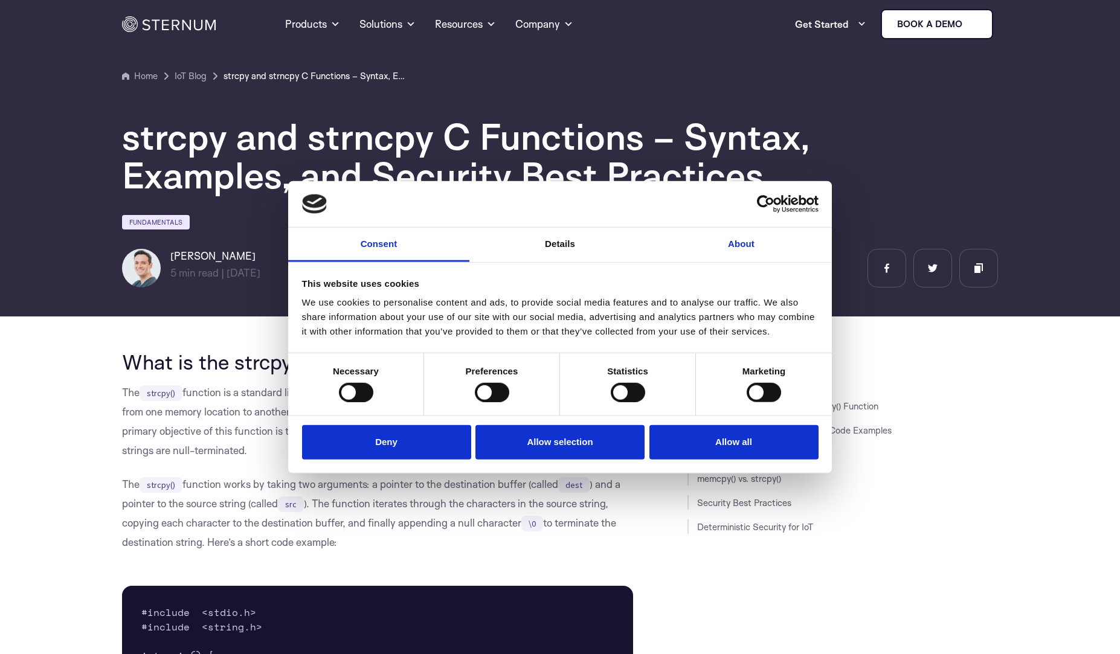
click at [746, 234] on link "About" at bounding box center [741, 245] width 181 height 34
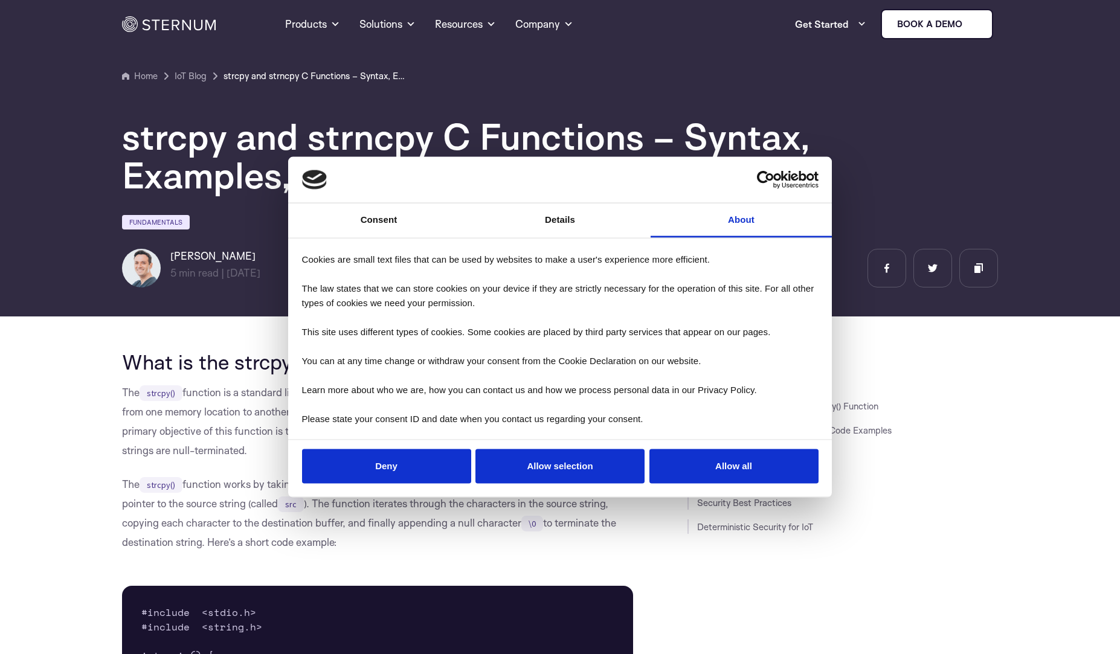
click at [742, 225] on link "About" at bounding box center [741, 221] width 181 height 34
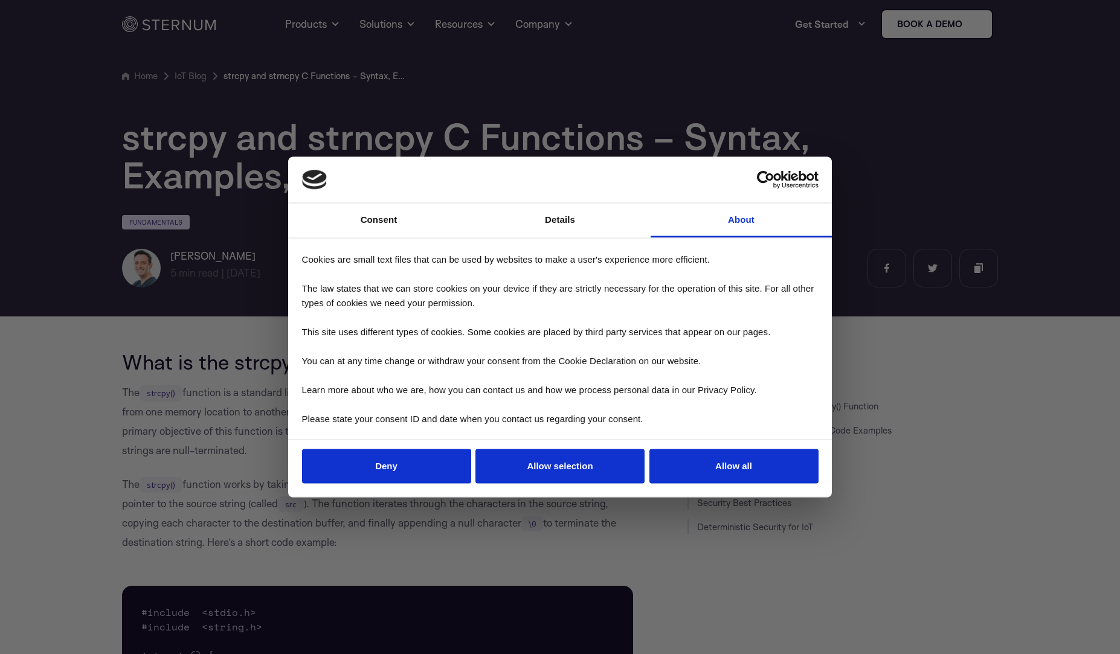
click at [742, 225] on link "About" at bounding box center [741, 221] width 181 height 34
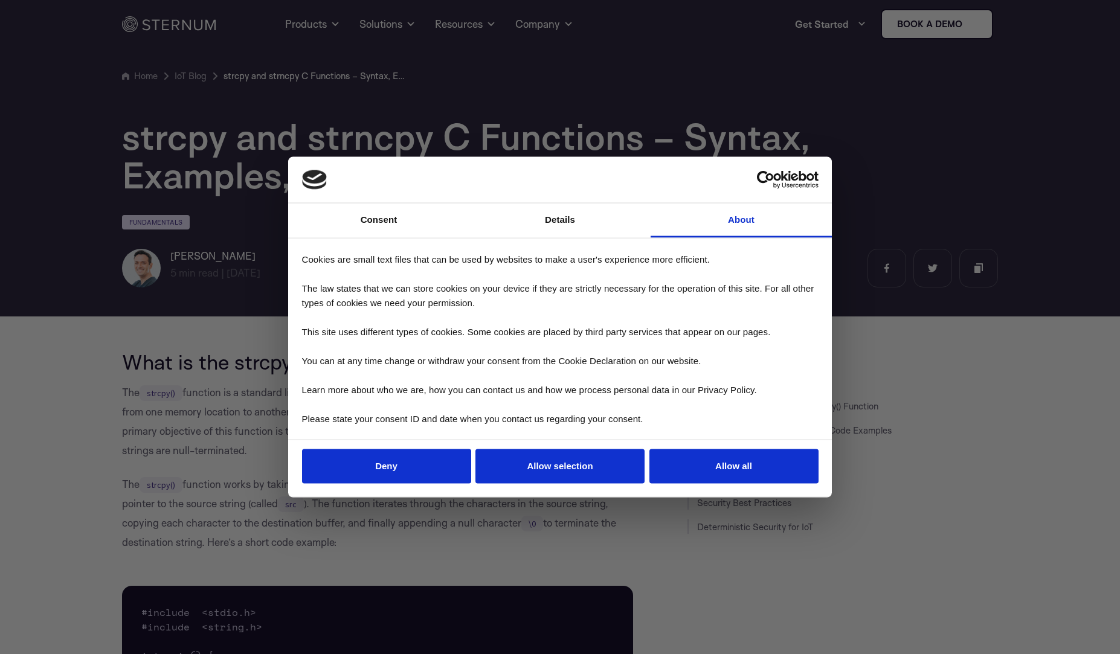
click at [742, 225] on link "About" at bounding box center [741, 221] width 181 height 34
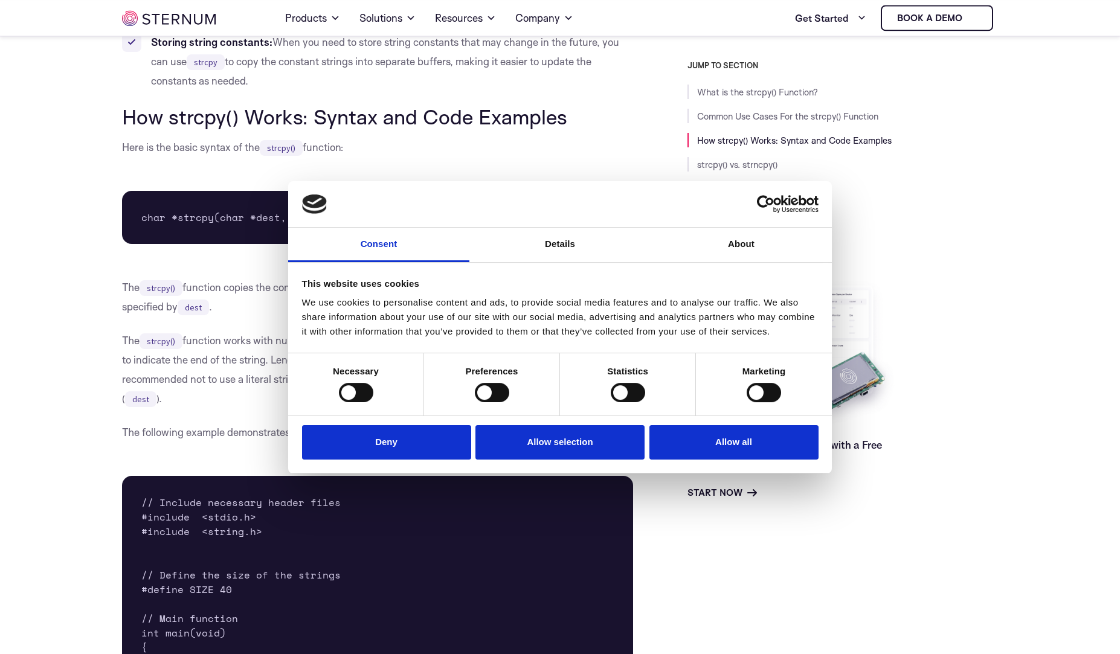
scroll to position [1256, 0]
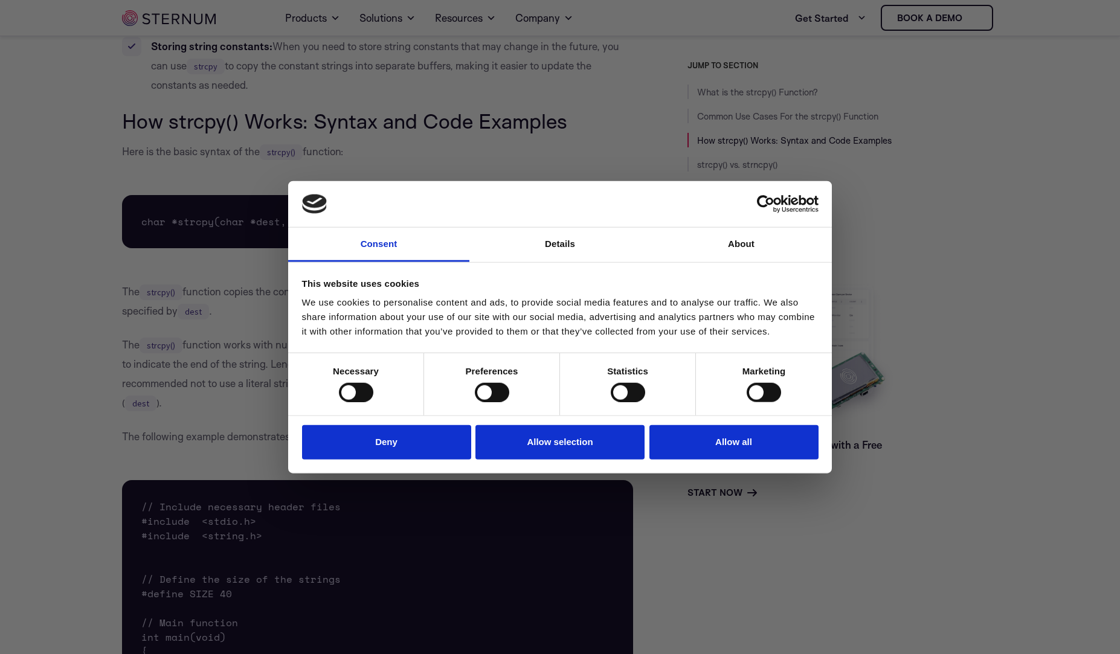
click at [356, 395] on div at bounding box center [356, 391] width 34 height 19
click at [739, 439] on button "Allow all" at bounding box center [733, 442] width 169 height 34
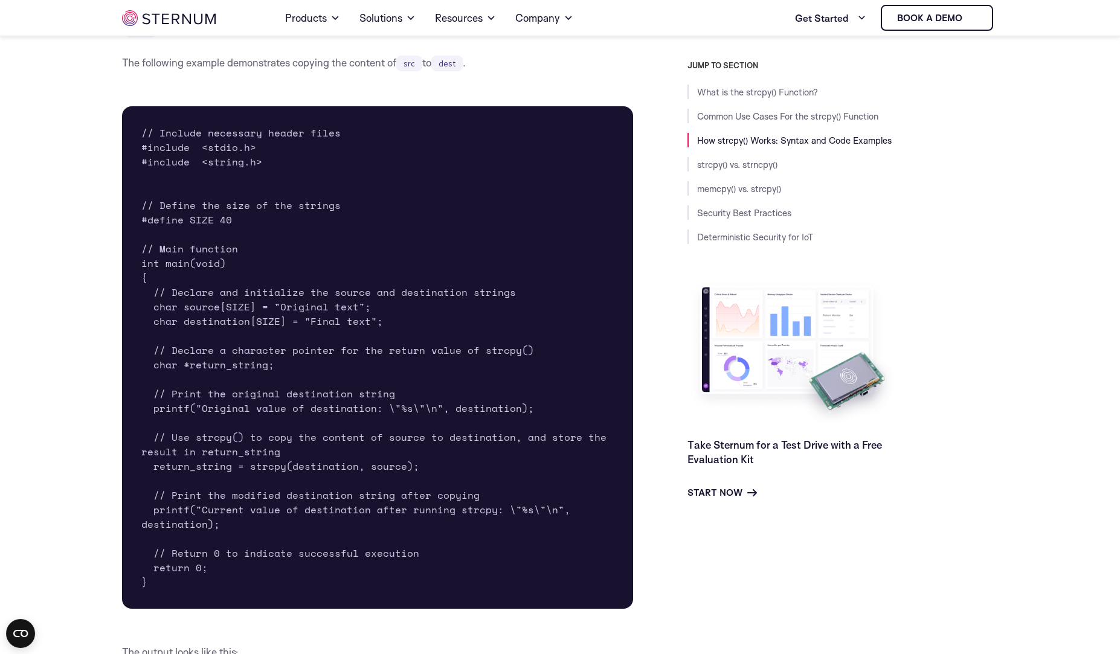
scroll to position [1629, 0]
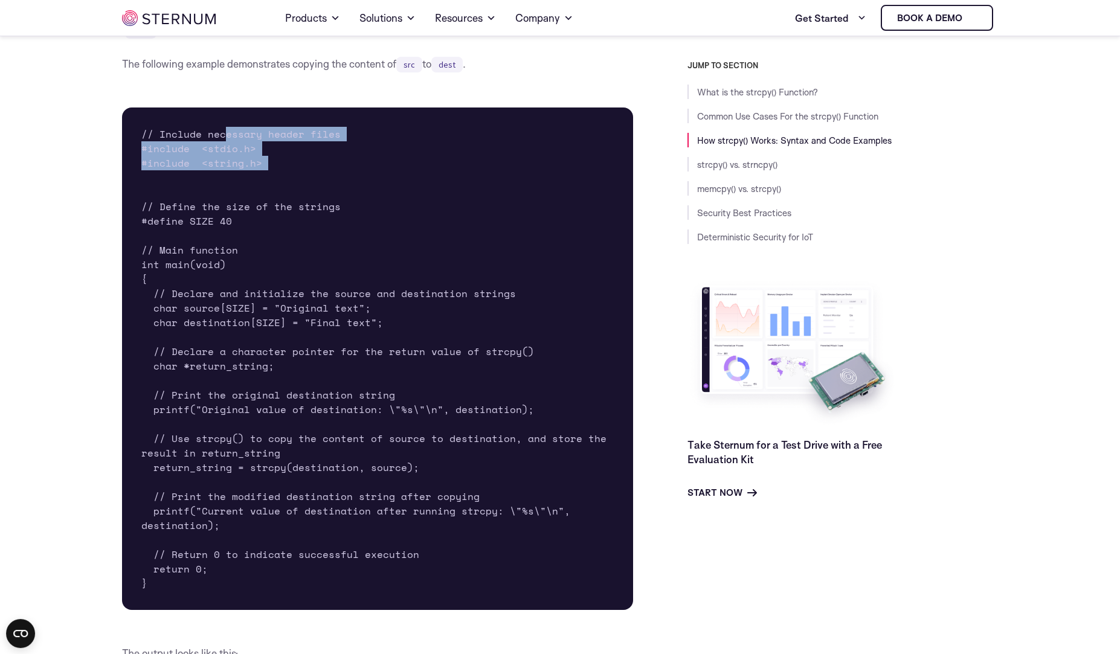
drag, startPoint x: 224, startPoint y: 130, endPoint x: 230, endPoint y: 165, distance: 35.0
click at [233, 170] on pre "// Include necessary header files #include <stdio.h> #include <string.h> // Def…" at bounding box center [377, 359] width 511 height 503
drag, startPoint x: 221, startPoint y: 152, endPoint x: 216, endPoint y: 147, distance: 6.9
click at [217, 149] on pre "// Include necessary header files #include <stdio.h> #include <string.h> // Def…" at bounding box center [377, 359] width 511 height 503
drag, startPoint x: 179, startPoint y: 129, endPoint x: 248, endPoint y: 146, distance: 70.3
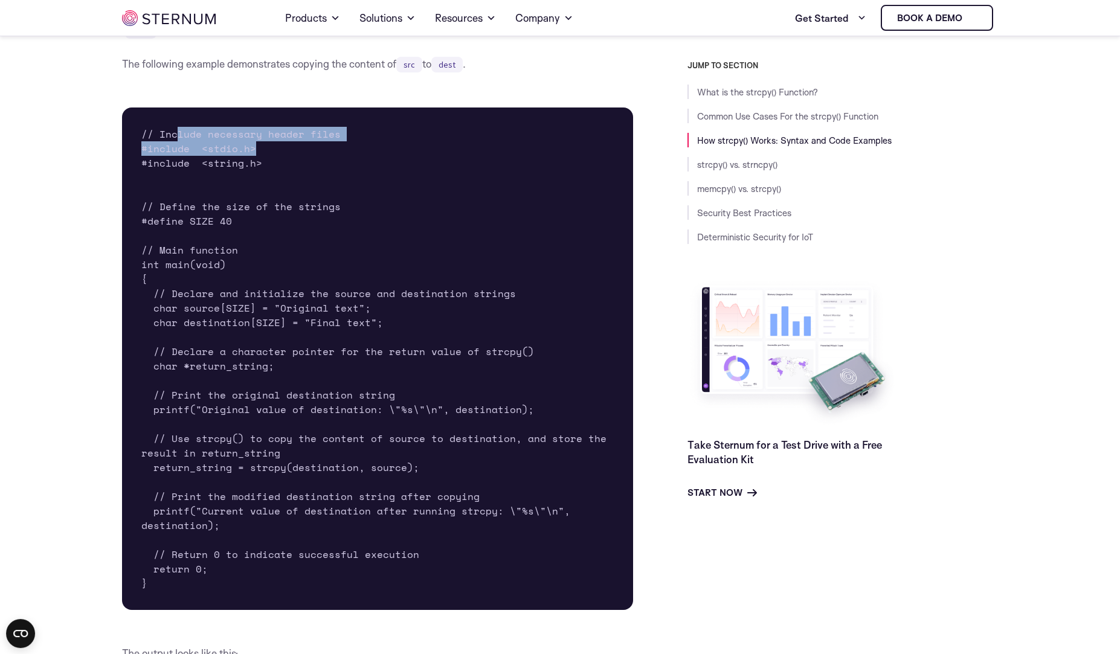
click at [248, 146] on pre "// Include necessary header files #include <stdio.h> #include <string.h> // Def…" at bounding box center [377, 359] width 511 height 503
click at [156, 132] on pre "// Include necessary header files #include <stdio.h> #include <string.h> // Def…" at bounding box center [377, 359] width 511 height 503
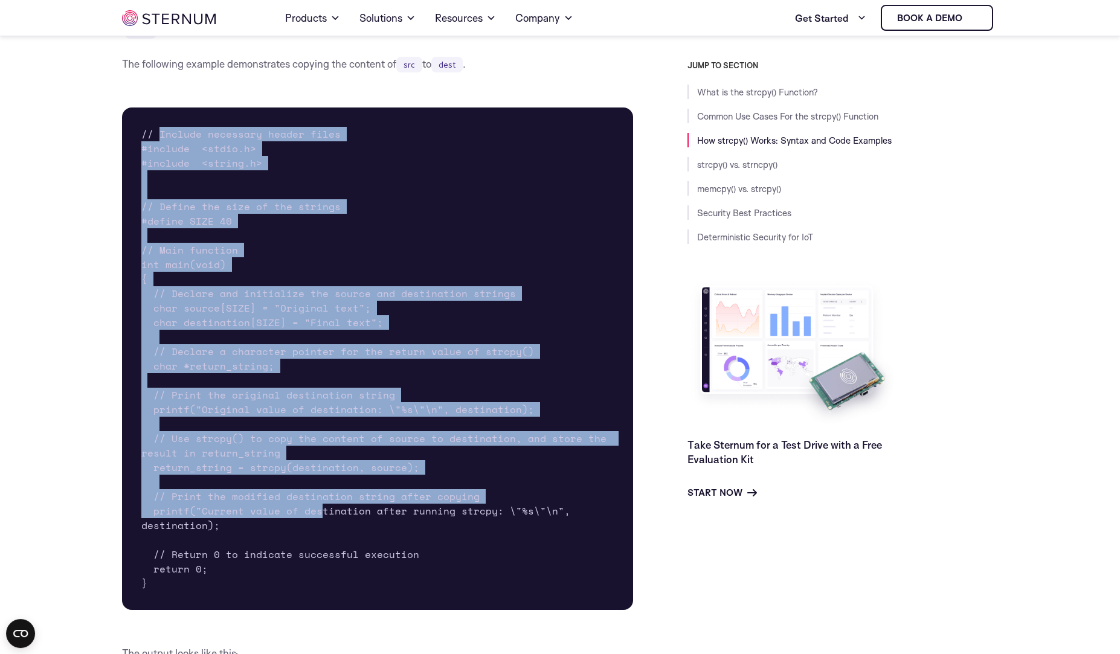
drag, startPoint x: 156, startPoint y: 133, endPoint x: 320, endPoint y: 512, distance: 412.7
click at [320, 512] on pre "// Include necessary header files #include <stdio.h> #include <string.h> // Def…" at bounding box center [377, 359] width 511 height 503
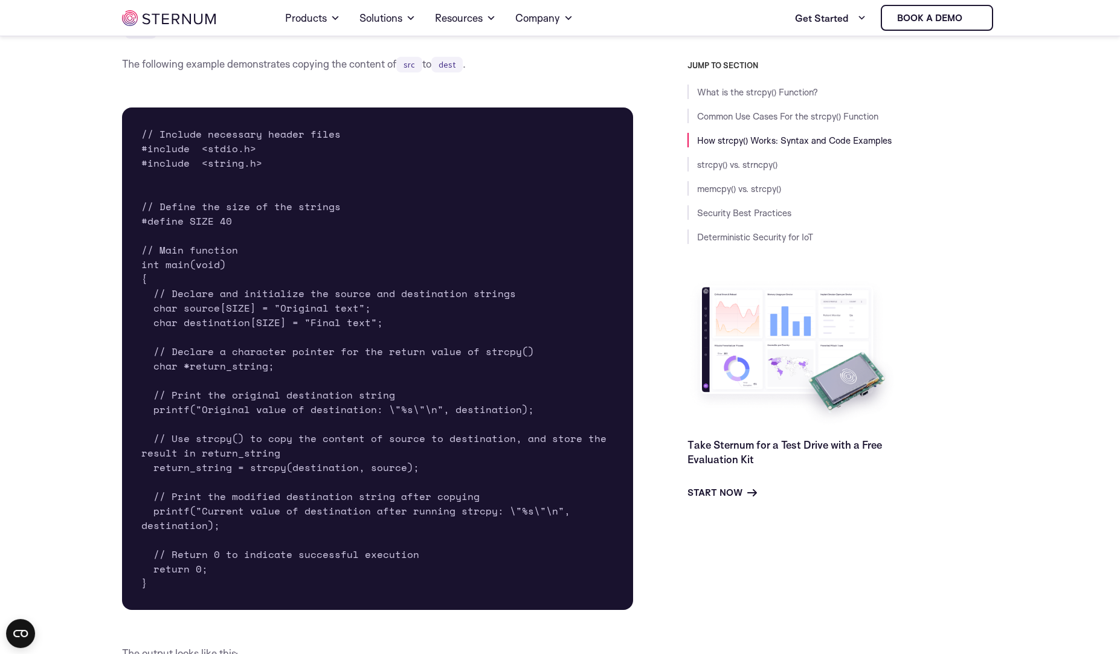
click at [335, 525] on pre "// Include necessary header files #include <stdio.h> #include <string.h> // Def…" at bounding box center [377, 359] width 511 height 503
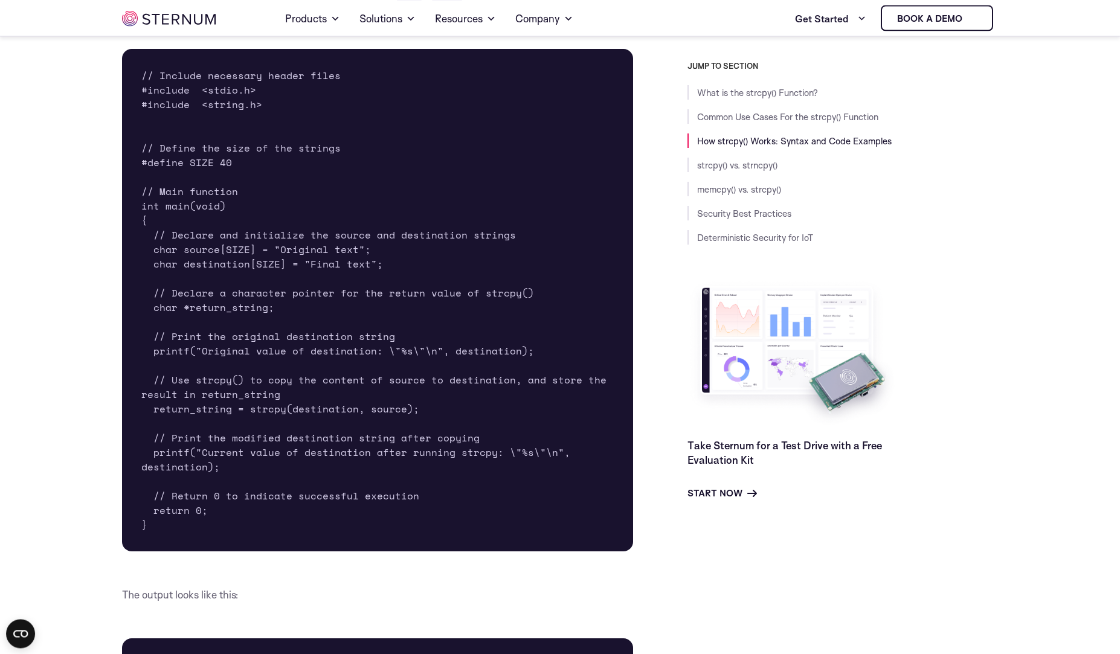
scroll to position [1690, 0]
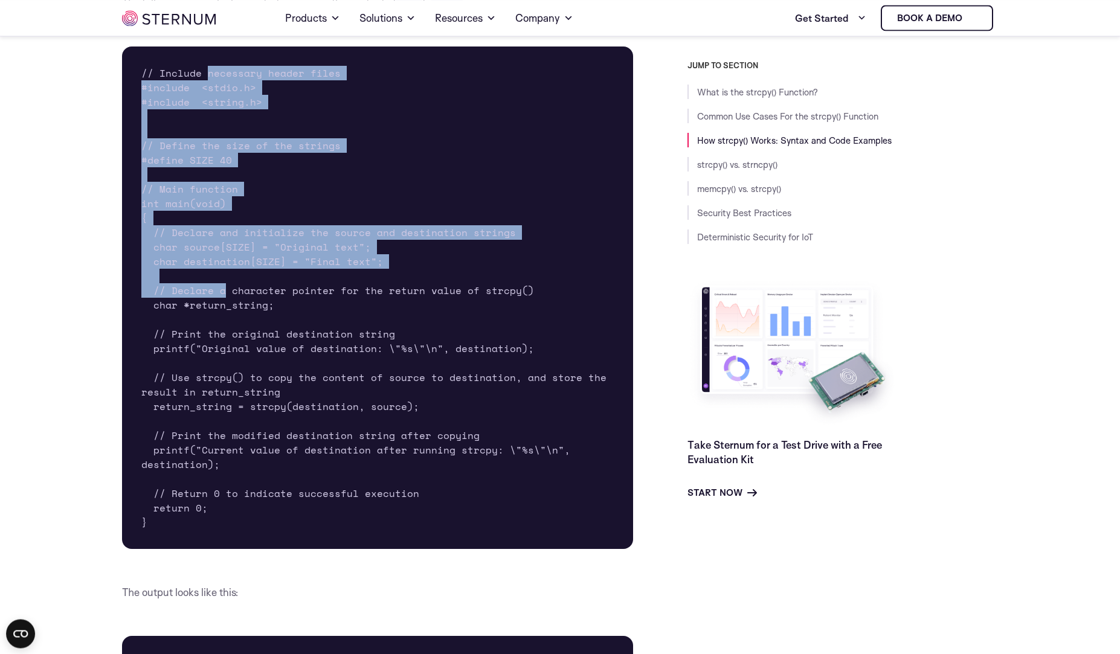
drag, startPoint x: 204, startPoint y: 72, endPoint x: 226, endPoint y: 282, distance: 210.8
click at [226, 282] on pre "// Include necessary header files #include <stdio.h> #include <string.h> // Def…" at bounding box center [377, 298] width 511 height 503
click at [172, 86] on pre "// Include necessary header files #include <stdio.h> #include <string.h> // Def…" at bounding box center [377, 298] width 511 height 503
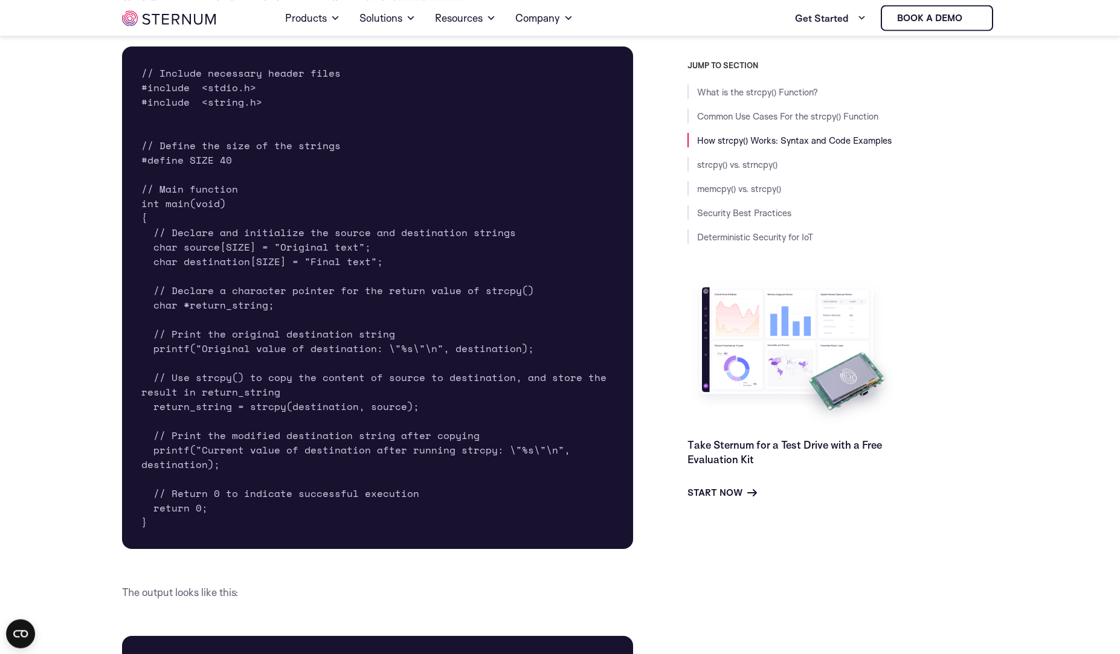
drag, startPoint x: 152, startPoint y: 62, endPoint x: 425, endPoint y: 555, distance: 563.0
click at [425, 549] on pre "// Include necessary header files #include <stdio.h> #include <string.h> // Def…" at bounding box center [377, 298] width 511 height 503
copy pre "// Include necessary header files #include <stdio.h> #include <string.h> // Def…"
drag, startPoint x: 127, startPoint y: 174, endPoint x: 217, endPoint y: 254, distance: 120.7
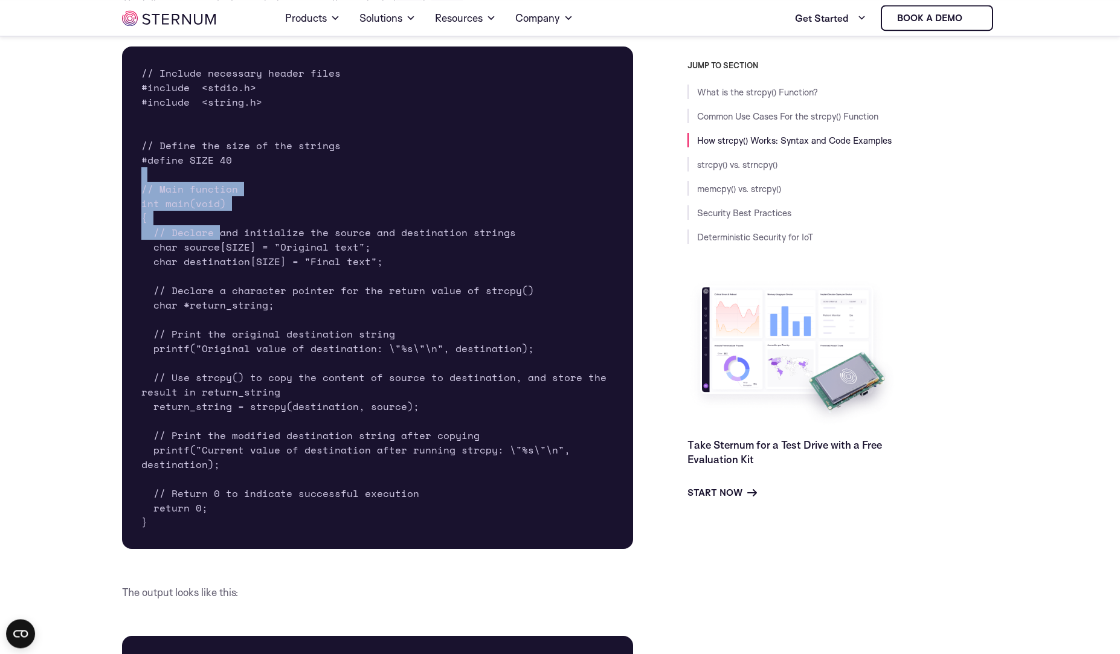
click at [217, 254] on pre "// Include necessary header files #include <stdio.h> #include <string.h> // Def…" at bounding box center [377, 298] width 511 height 503
drag, startPoint x: 198, startPoint y: 120, endPoint x: 175, endPoint y: 92, distance: 35.7
click at [176, 94] on pre "// Include necessary header files #include <stdio.h> #include <string.h> // Def…" at bounding box center [377, 298] width 511 height 503
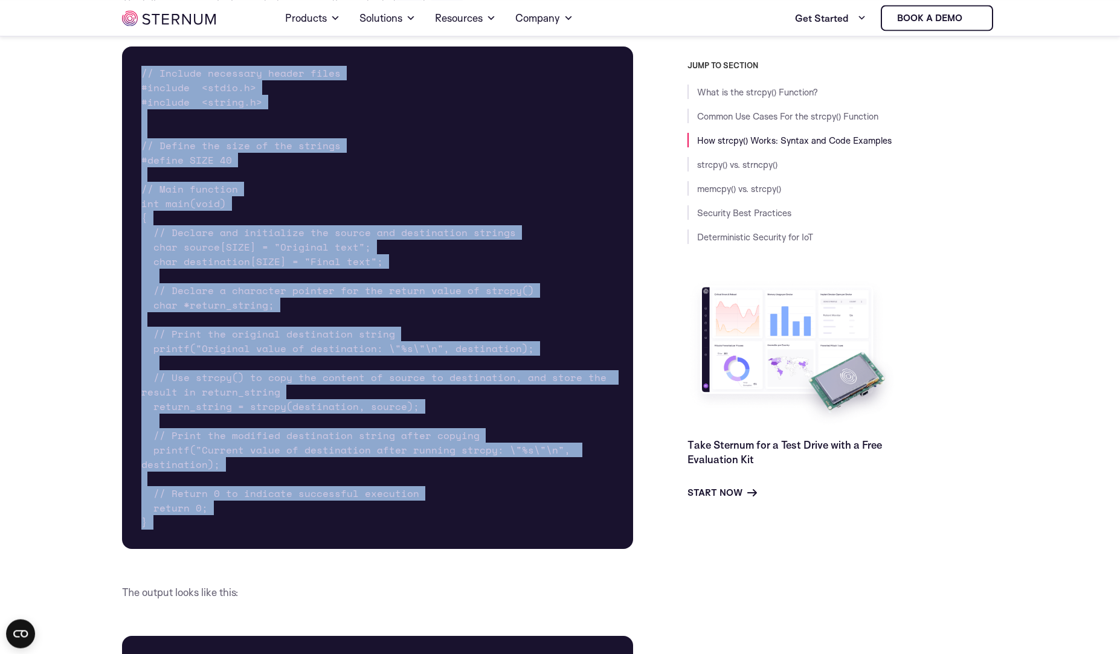
drag, startPoint x: 164, startPoint y: 60, endPoint x: 388, endPoint y: 568, distance: 555.0
click at [388, 549] on pre "// Include necessary header files #include <stdio.h> #include <string.h> // Def…" at bounding box center [377, 298] width 511 height 503
copy div "// Include necessary header files #include <stdio.h> #include <string.h> // Def…"
drag, startPoint x: 506, startPoint y: 169, endPoint x: 490, endPoint y: 190, distance: 26.3
click at [490, 190] on pre "// Include necessary header files #include <stdio.h> #include <string.h> // Def…" at bounding box center [377, 298] width 511 height 503
